Goal: Find specific page/section: Find specific page/section

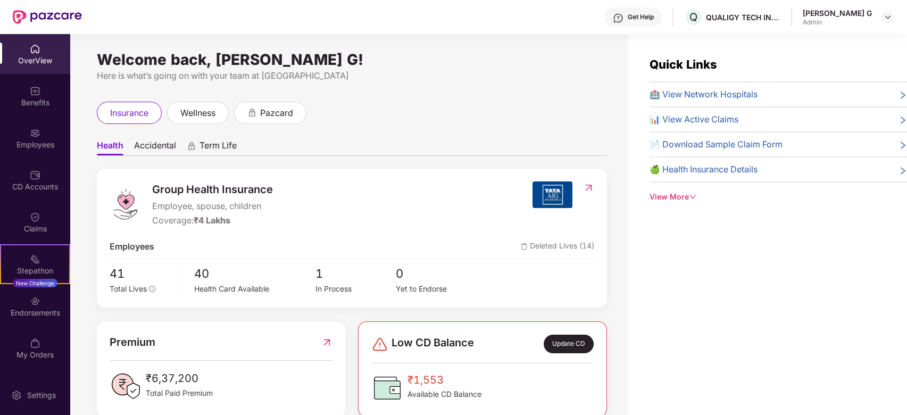
click at [38, 59] on div "OverView" at bounding box center [35, 60] width 70 height 11
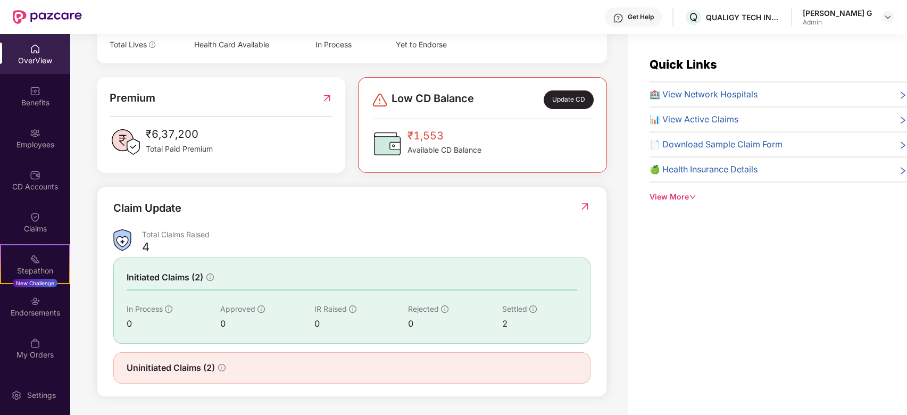
scroll to position [34, 0]
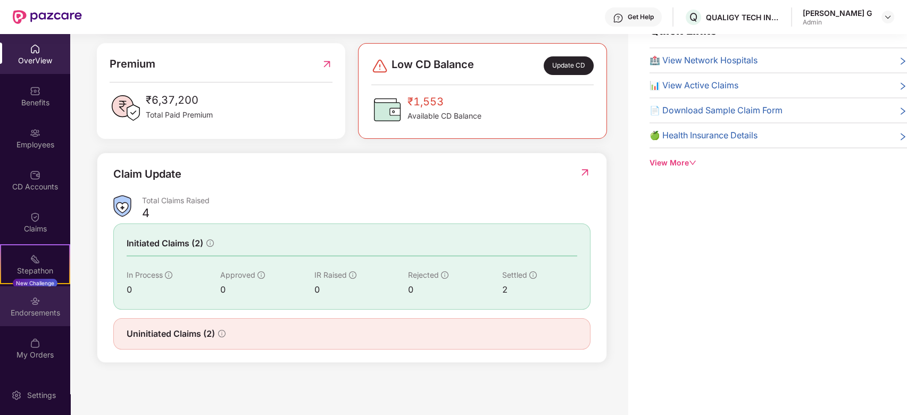
click at [48, 296] on div "Endorsements" at bounding box center [35, 306] width 70 height 40
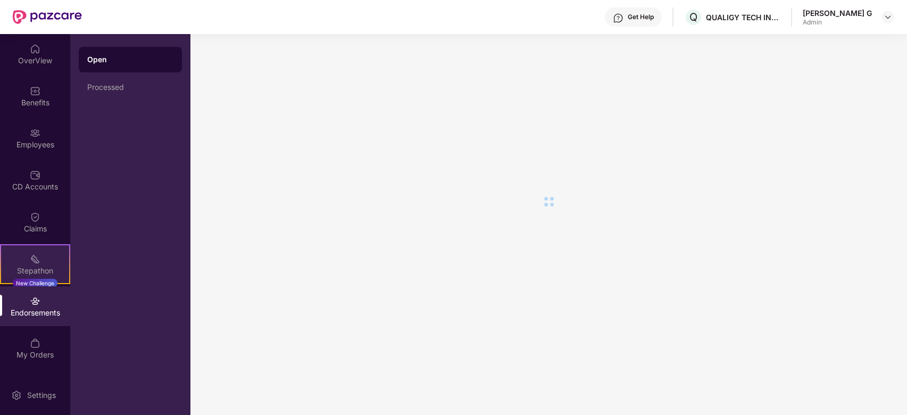
scroll to position [0, 0]
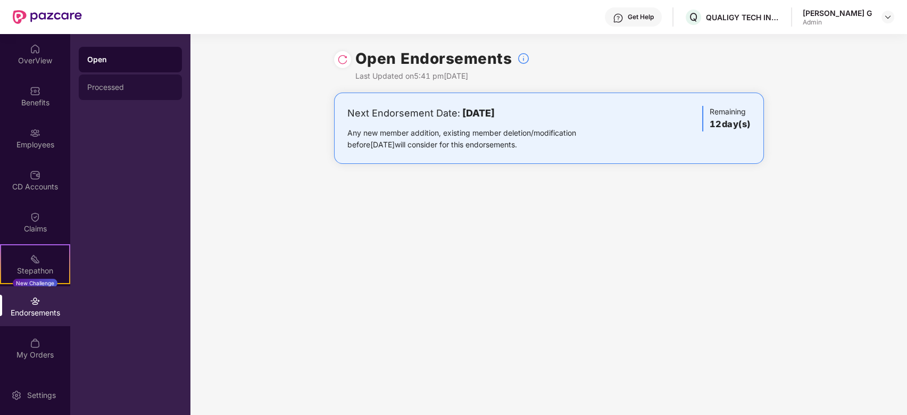
click at [101, 90] on div "Processed" at bounding box center [130, 87] width 86 height 9
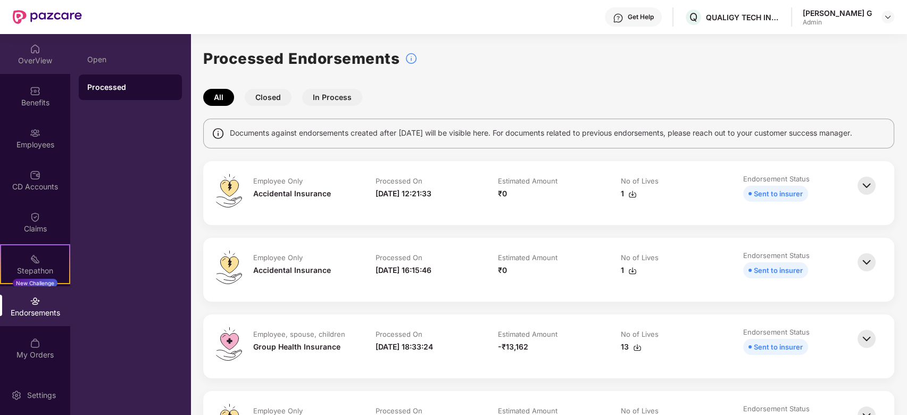
click at [47, 66] on div "OverView" at bounding box center [35, 54] width 70 height 40
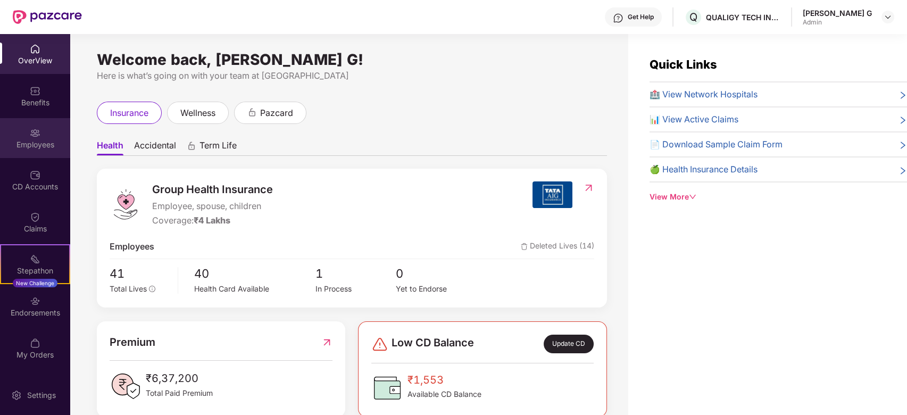
click at [32, 142] on div "Employees" at bounding box center [35, 144] width 70 height 11
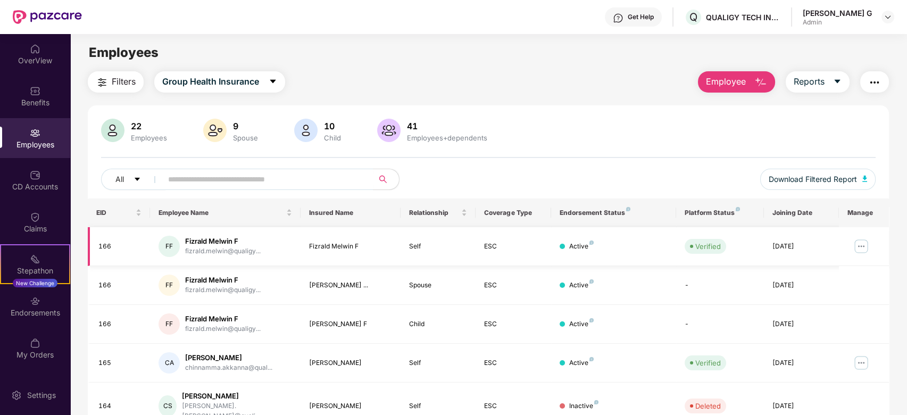
scroll to position [142, 0]
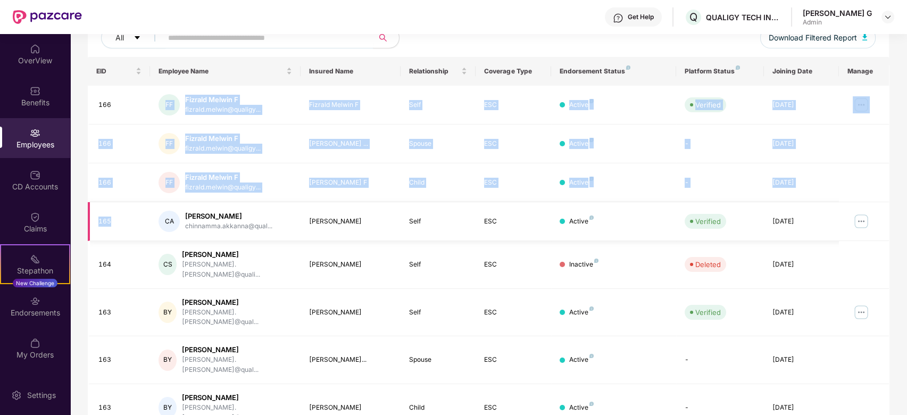
drag, startPoint x: 112, startPoint y: 137, endPoint x: 114, endPoint y: 202, distance: 64.4
click at [114, 202] on tbody "166 FF Fizrald Melwin F fizrald.melwin@qualigy... Fizrald Melwin F Self ESC Act…" at bounding box center [489, 298] width 802 height 424
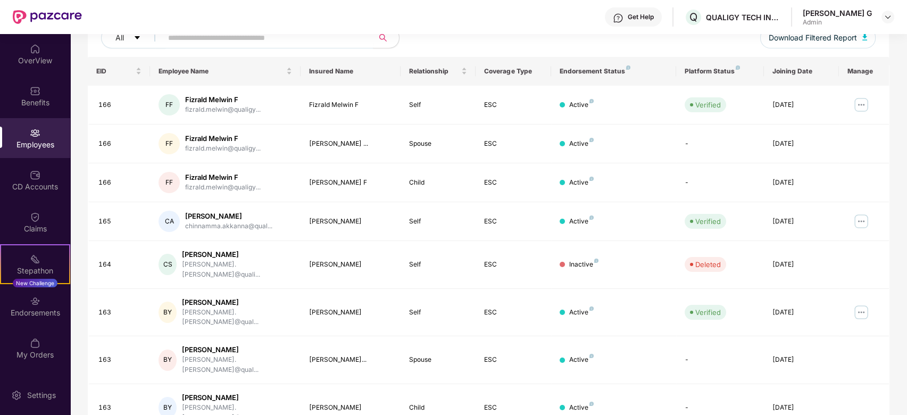
click at [461, 37] on div "All" at bounding box center [327, 37] width 452 height 21
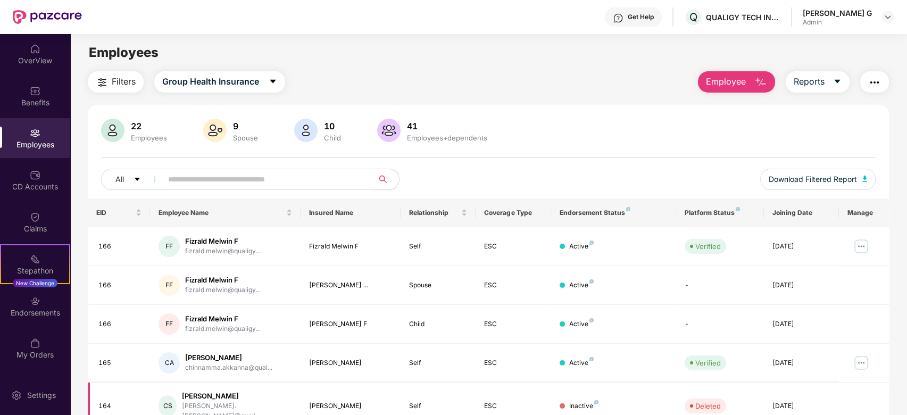
scroll to position [238, 0]
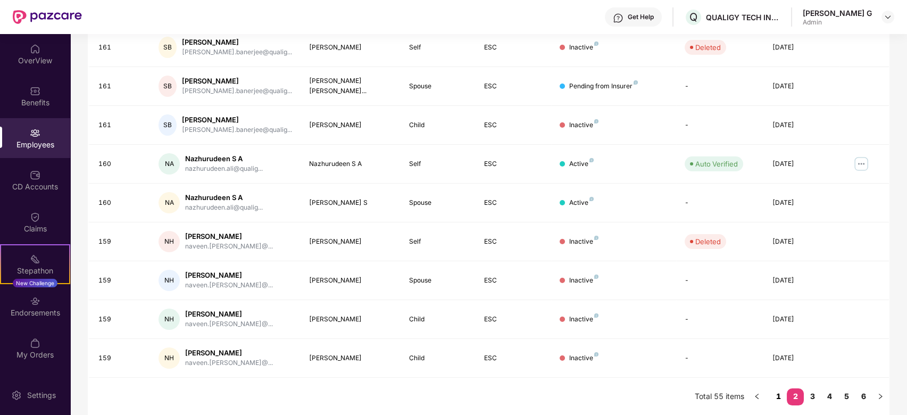
click at [781, 392] on link "1" at bounding box center [778, 396] width 17 height 16
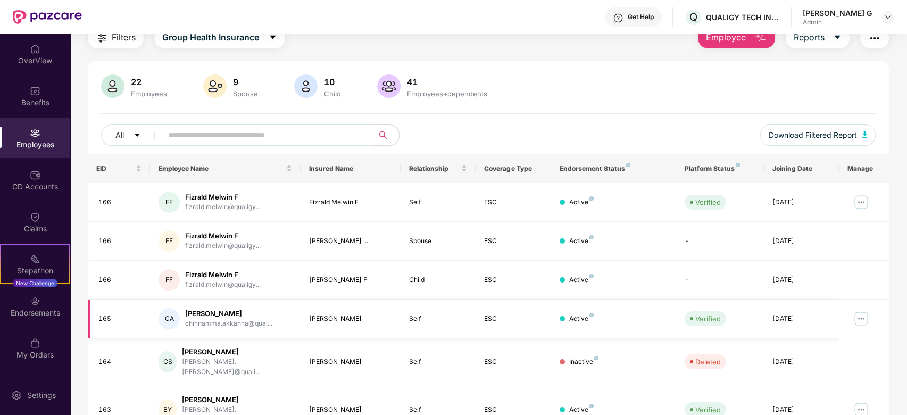
scroll to position [0, 0]
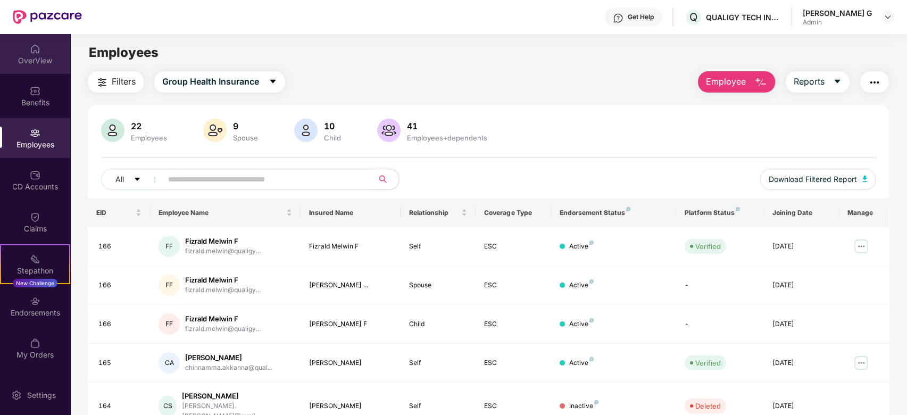
click at [18, 47] on div "OverView" at bounding box center [35, 54] width 70 height 40
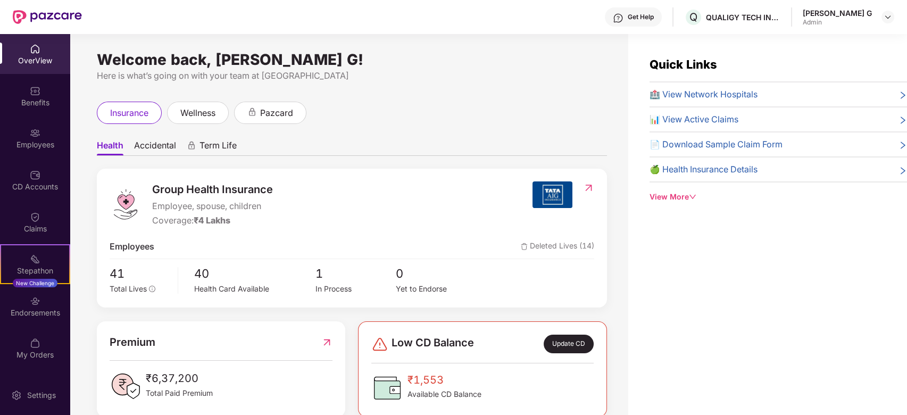
click at [19, 42] on div "OverView" at bounding box center [35, 54] width 70 height 40
